Goal: Information Seeking & Learning: Check status

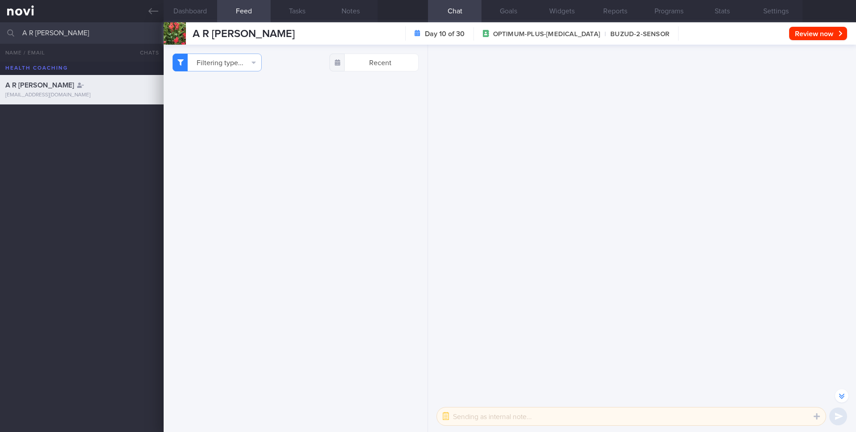
select select "9"
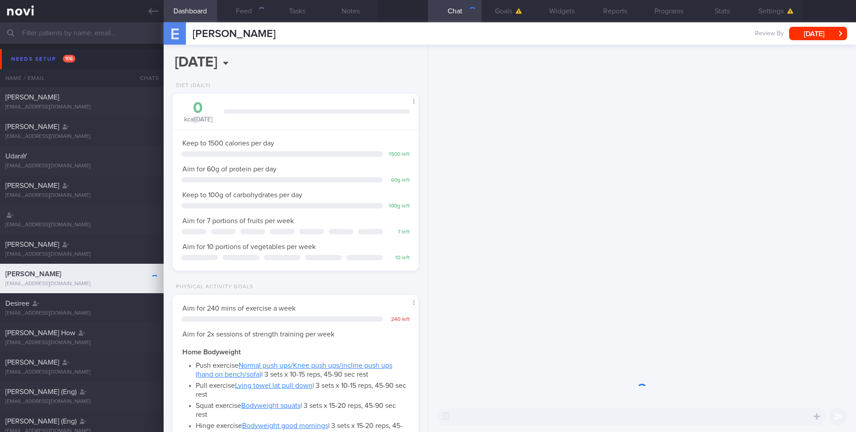
scroll to position [117, 234]
click at [153, 12] on icon at bounding box center [153, 11] width 10 height 10
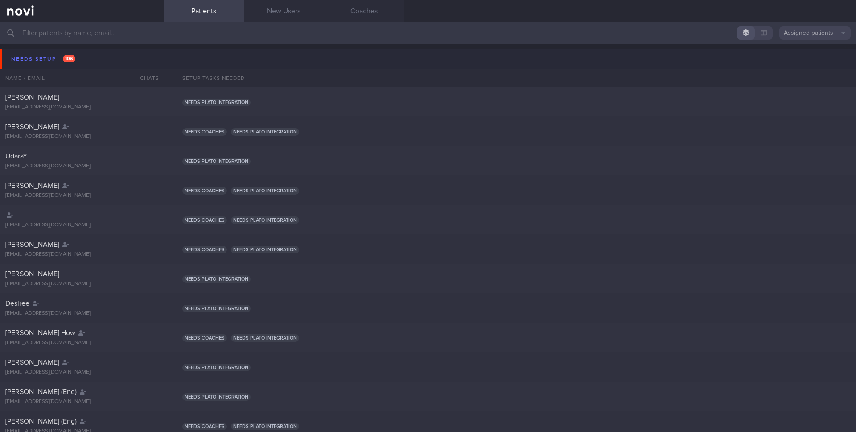
click at [812, 31] on button "Assigned patients" at bounding box center [814, 32] width 71 height 13
click at [790, 62] on button "All active patients" at bounding box center [814, 61] width 71 height 13
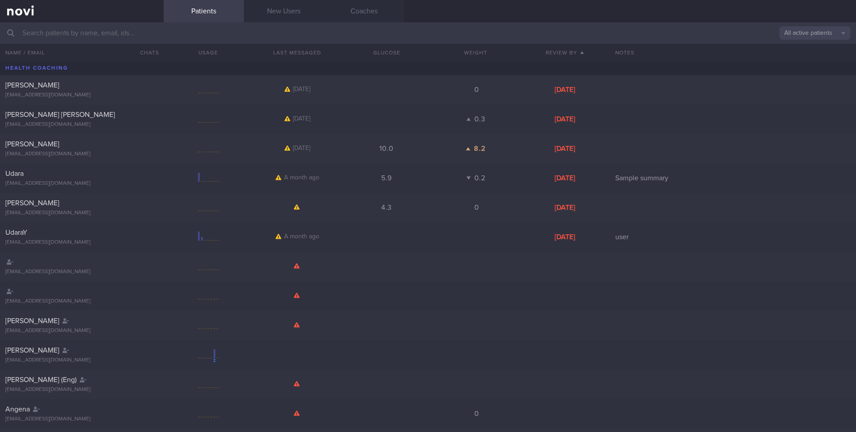
click at [389, 25] on input "text" at bounding box center [428, 32] width 856 height 21
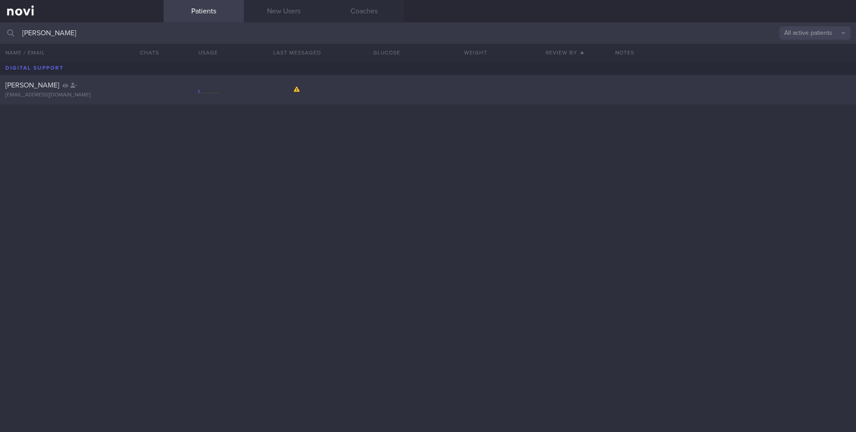
type input "[PERSON_NAME]"
click at [197, 93] on div at bounding box center [208, 89] width 89 height 11
select select "9"
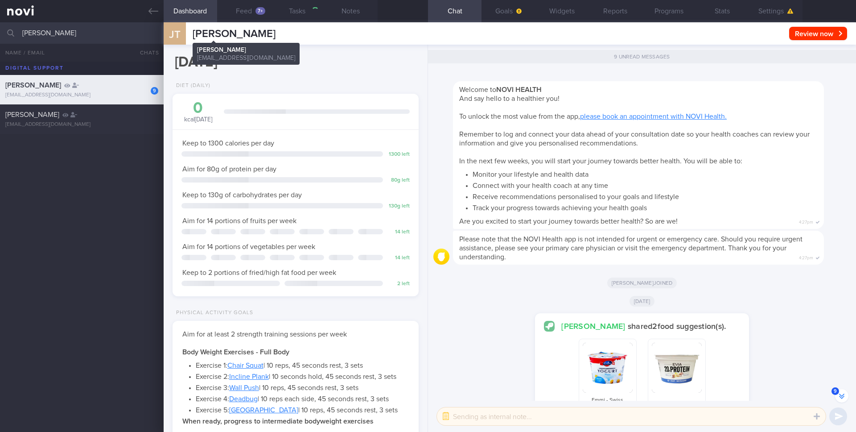
scroll to position [117, 234]
drag, startPoint x: 236, startPoint y: 35, endPoint x: 195, endPoint y: 37, distance: 41.5
click at [195, 37] on div "[PERSON_NAME] [PERSON_NAME] [EMAIL_ADDRESS][DOMAIN_NAME] Review now Set Next Re…" at bounding box center [510, 33] width 692 height 22
copy span "[PERSON_NAME]"
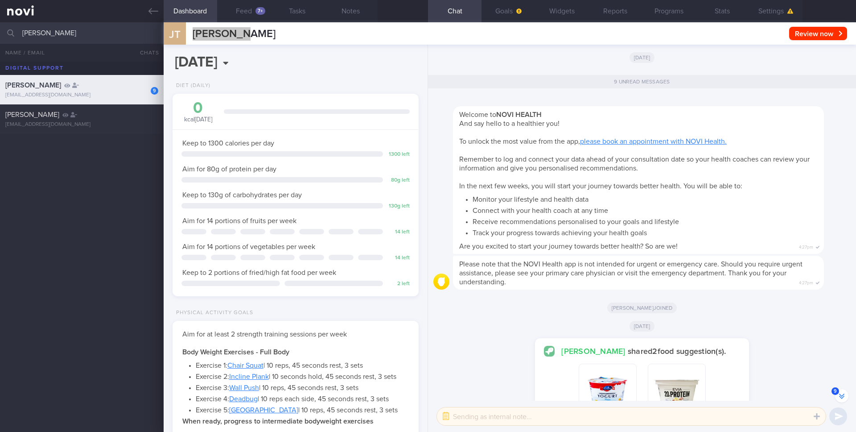
scroll to position [0, 0]
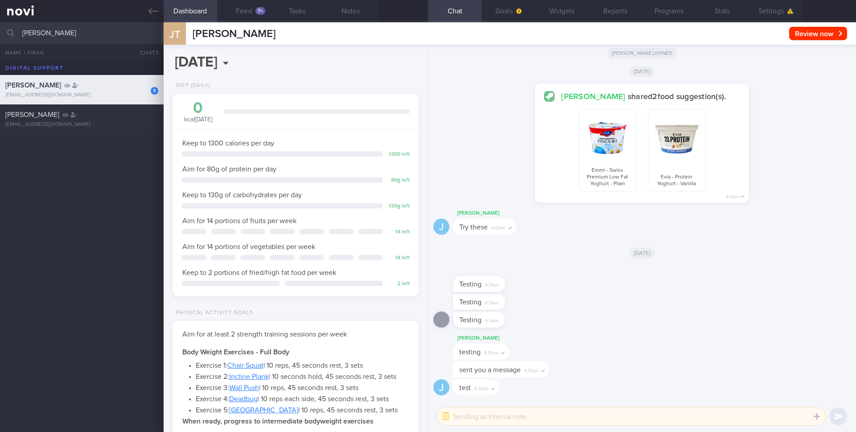
click at [60, 136] on div "9 [PERSON_NAME] [EMAIL_ADDRESS][DOMAIN_NAME] [PERSON_NAME] [EMAIL_ADDRESS][DOMA…" at bounding box center [428, 247] width 856 height 370
click at [66, 123] on div "[EMAIL_ADDRESS][DOMAIN_NAME]" at bounding box center [81, 124] width 153 height 7
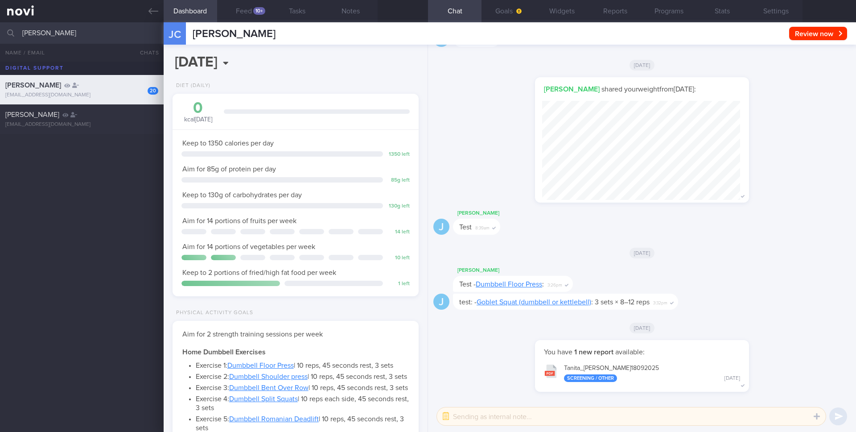
click at [505, 335] on div "[DATE]" at bounding box center [641, 327] width 417 height 25
click at [664, 14] on button "Programs" at bounding box center [669, 11] width 54 height 22
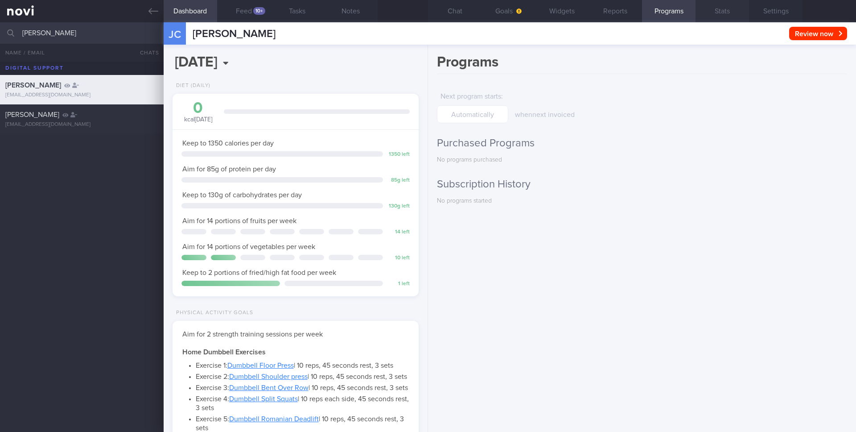
click at [732, 8] on button "Stats" at bounding box center [723, 11] width 54 height 22
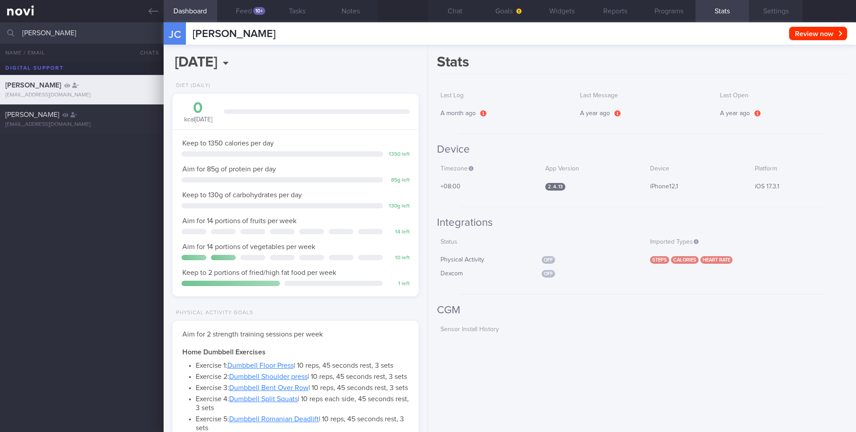
click at [772, 10] on button "Settings" at bounding box center [776, 11] width 54 height 22
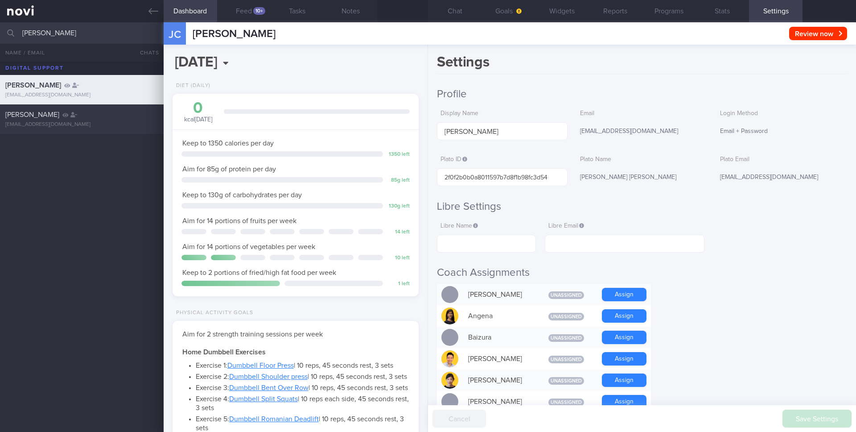
click at [70, 124] on div "[EMAIL_ADDRESS][DOMAIN_NAME]" at bounding box center [81, 124] width 153 height 7
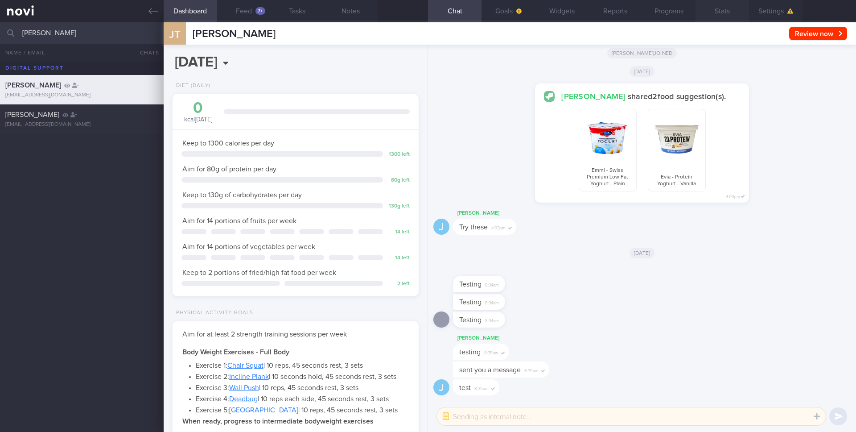
click at [730, 16] on button "Stats" at bounding box center [723, 11] width 54 height 22
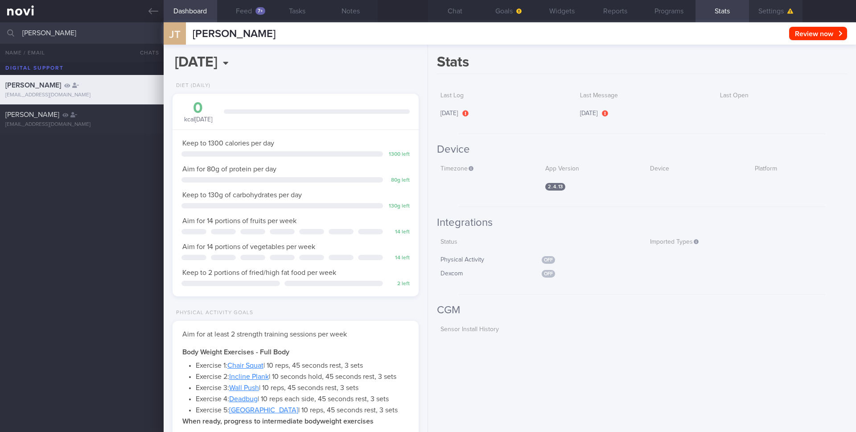
click at [759, 20] on button "Settings" at bounding box center [776, 11] width 54 height 22
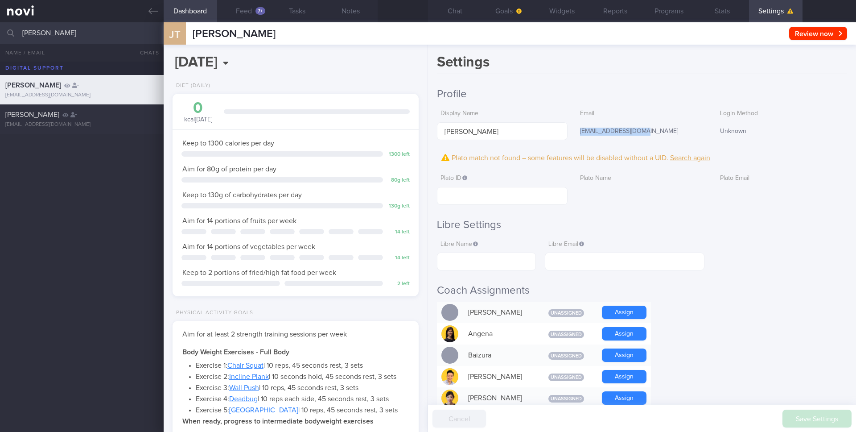
drag, startPoint x: 580, startPoint y: 129, endPoint x: 647, endPoint y: 135, distance: 68.1
click at [648, 135] on div "[EMAIL_ADDRESS][DOMAIN_NAME]" at bounding box center [642, 131] width 131 height 19
copy div "[EMAIL_ADDRESS][DOMAIN_NAME]"
click at [87, 21] on link at bounding box center [82, 11] width 164 height 22
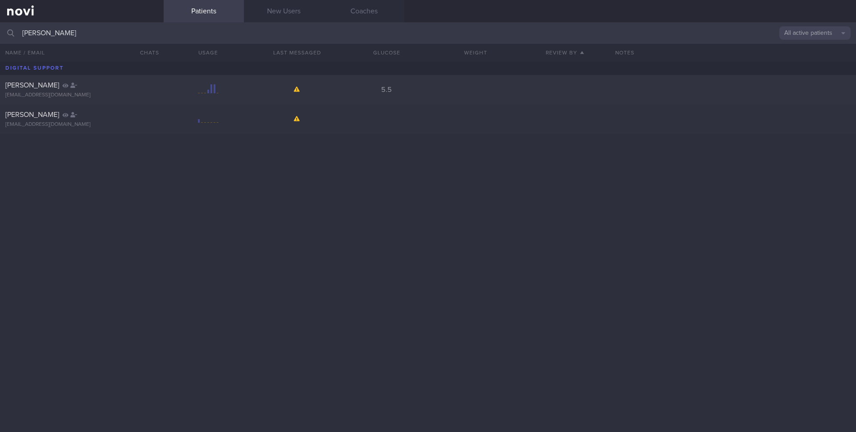
click at [81, 25] on input "[PERSON_NAME]" at bounding box center [428, 32] width 856 height 21
type input "[EMAIL_ADDRESS][DOMAIN_NAME]"
click at [78, 88] on div "Charlotte Test" at bounding box center [80, 85] width 151 height 9
select select "9"
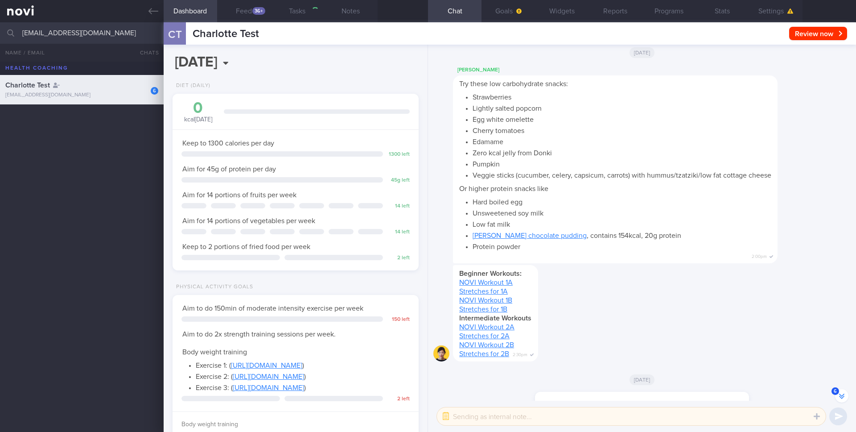
scroll to position [117, 234]
click at [510, 10] on button "Goals" at bounding box center [509, 11] width 54 height 22
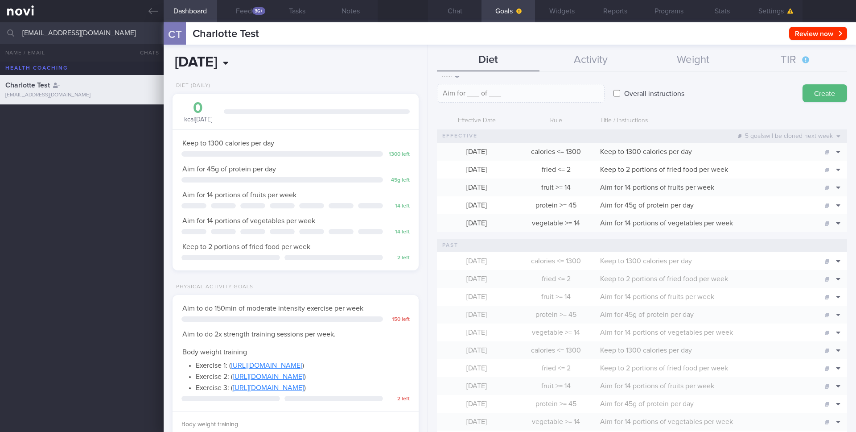
scroll to position [117, 234]
click at [249, 0] on button "Feed 36+" at bounding box center [244, 11] width 54 height 22
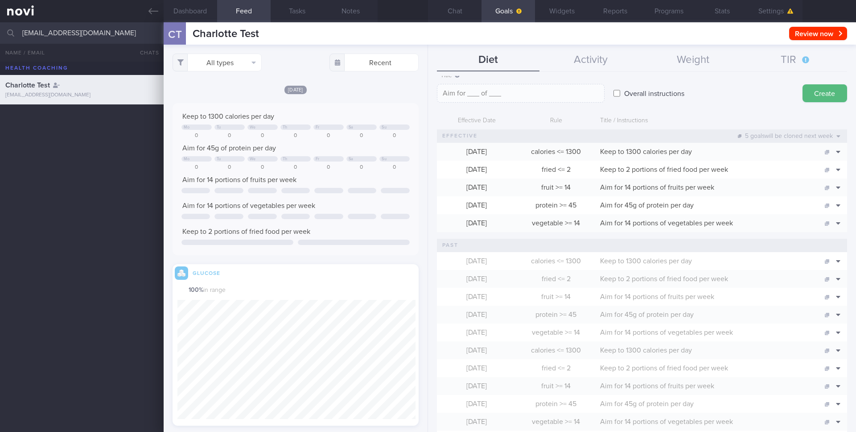
scroll to position [149, 239]
click at [219, 57] on button "All types" at bounding box center [217, 63] width 89 height 18
click at [201, 91] on button "Activity" at bounding box center [217, 93] width 88 height 13
checkbox input "false"
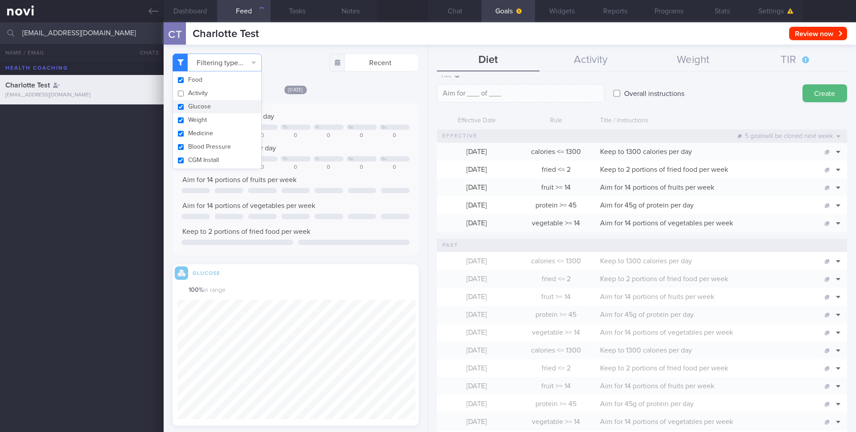
click at [198, 108] on button "Glucose" at bounding box center [217, 106] width 88 height 13
checkbox input "false"
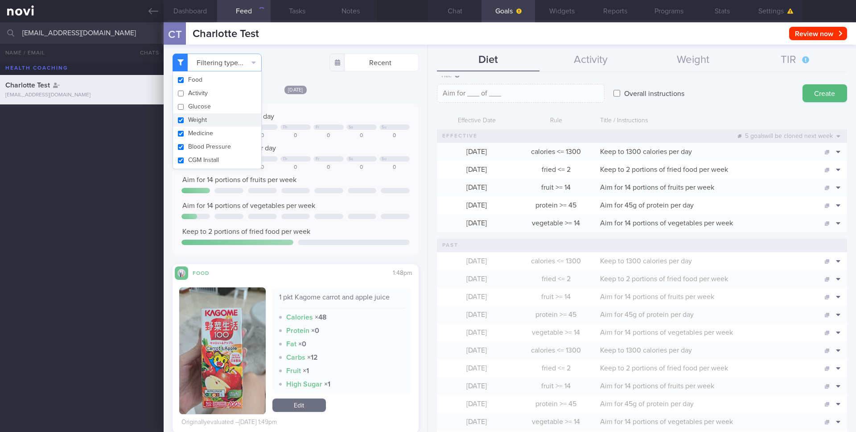
click at [197, 117] on button "Weight" at bounding box center [217, 119] width 88 height 13
checkbox input "false"
click at [195, 134] on button "Medicine" at bounding box center [217, 133] width 88 height 13
checkbox input "false"
click at [195, 146] on button "Blood Pressure" at bounding box center [217, 146] width 88 height 13
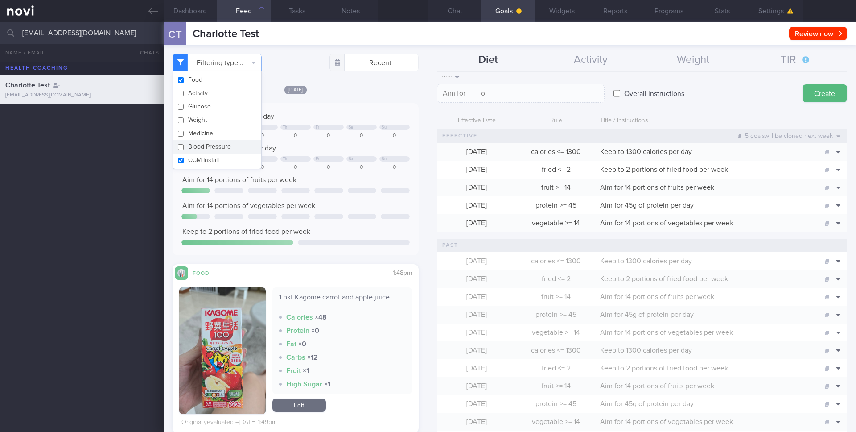
checkbox input "false"
click at [193, 162] on button "CGM Install" at bounding box center [217, 159] width 88 height 13
checkbox input "false"
click at [320, 253] on div "Keep to 1300 calories per day We Th Fr Sa Su 821 880 0 0 0 0 0 Aim for 45g of p…" at bounding box center [296, 179] width 246 height 152
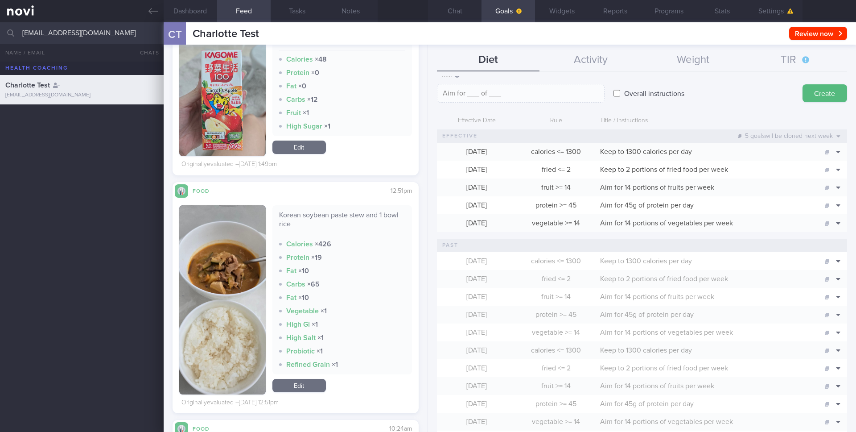
scroll to position [414, 0]
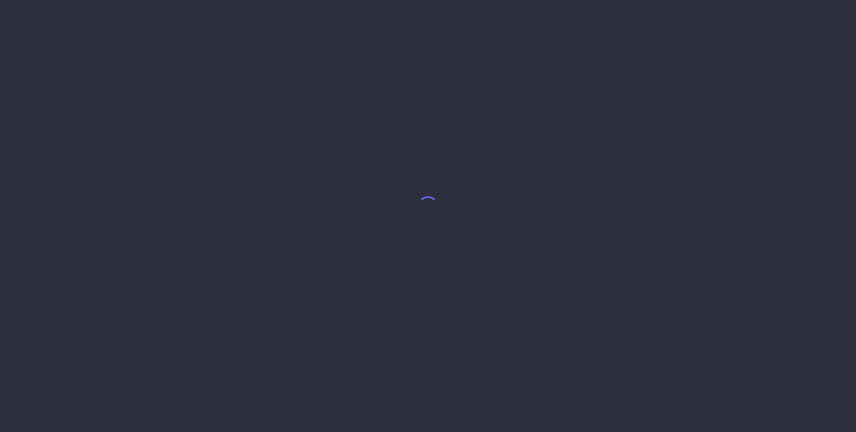
select select "9"
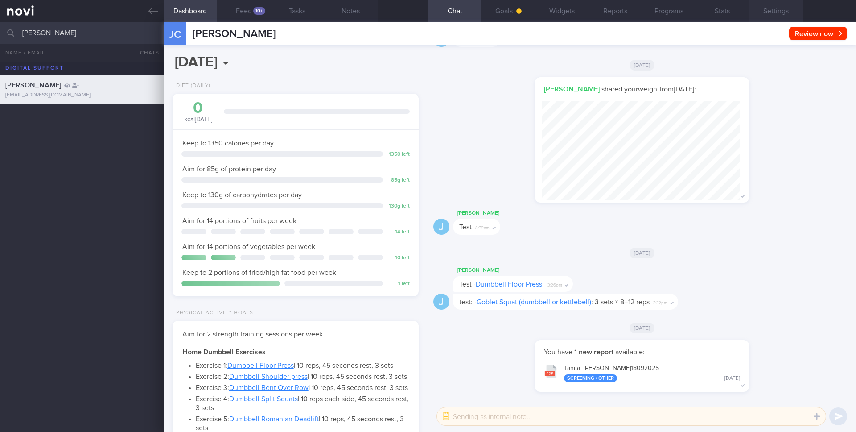
scroll to position [99, 198]
click at [759, 12] on button "Settings" at bounding box center [776, 11] width 54 height 22
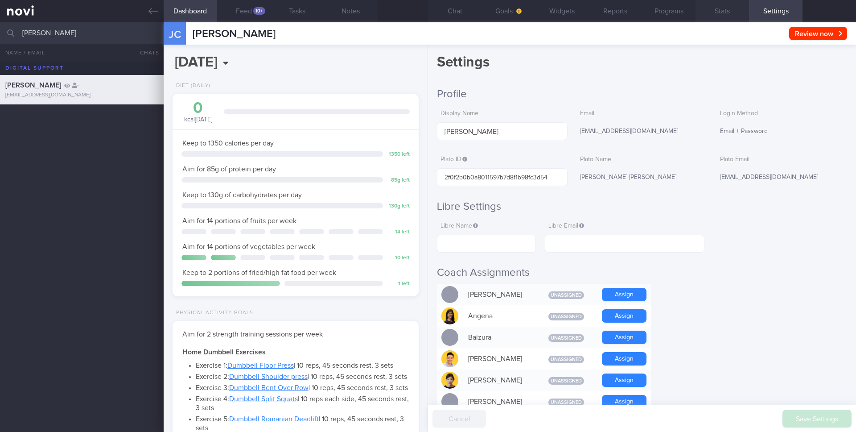
click at [719, 14] on button "Stats" at bounding box center [723, 11] width 54 height 22
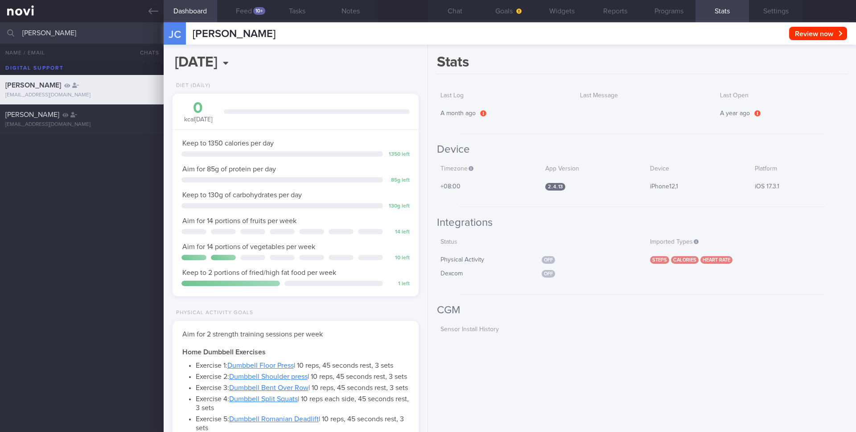
scroll to position [99, 198]
